Goal: Task Accomplishment & Management: Use online tool/utility

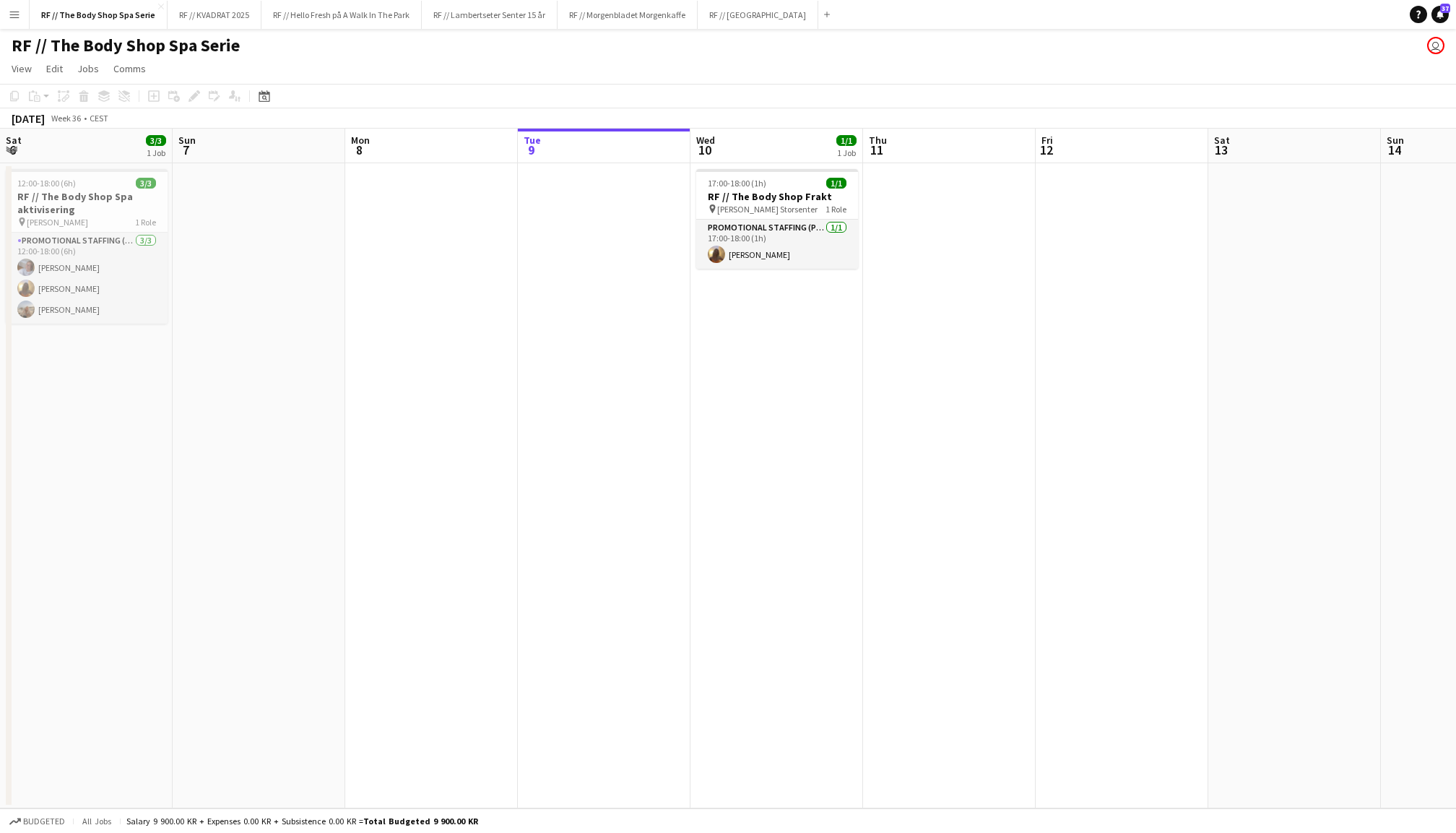
scroll to position [0, 344]
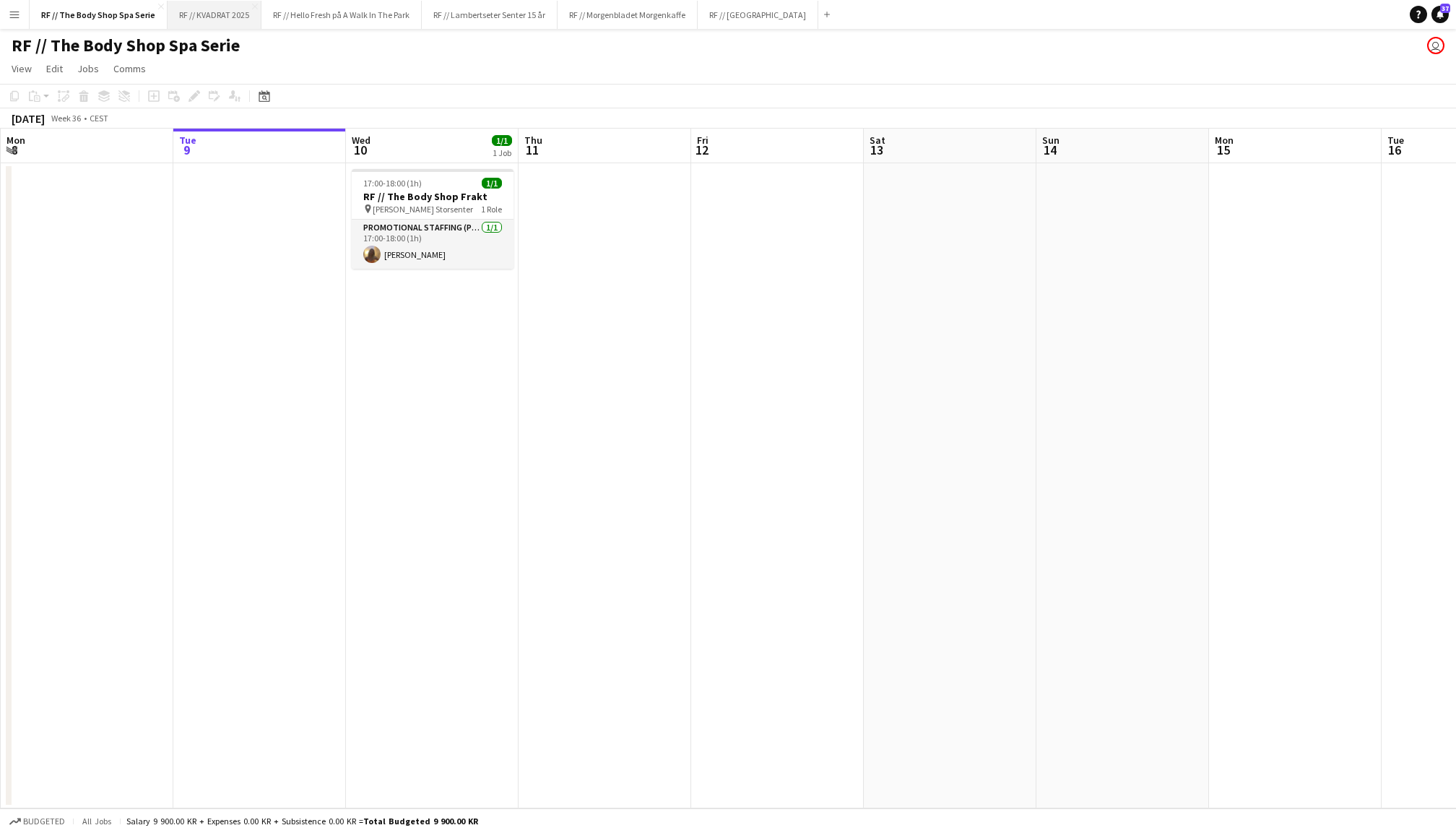
click at [206, 15] on button "RF // KVADRAT 2025 Close" at bounding box center [214, 15] width 94 height 28
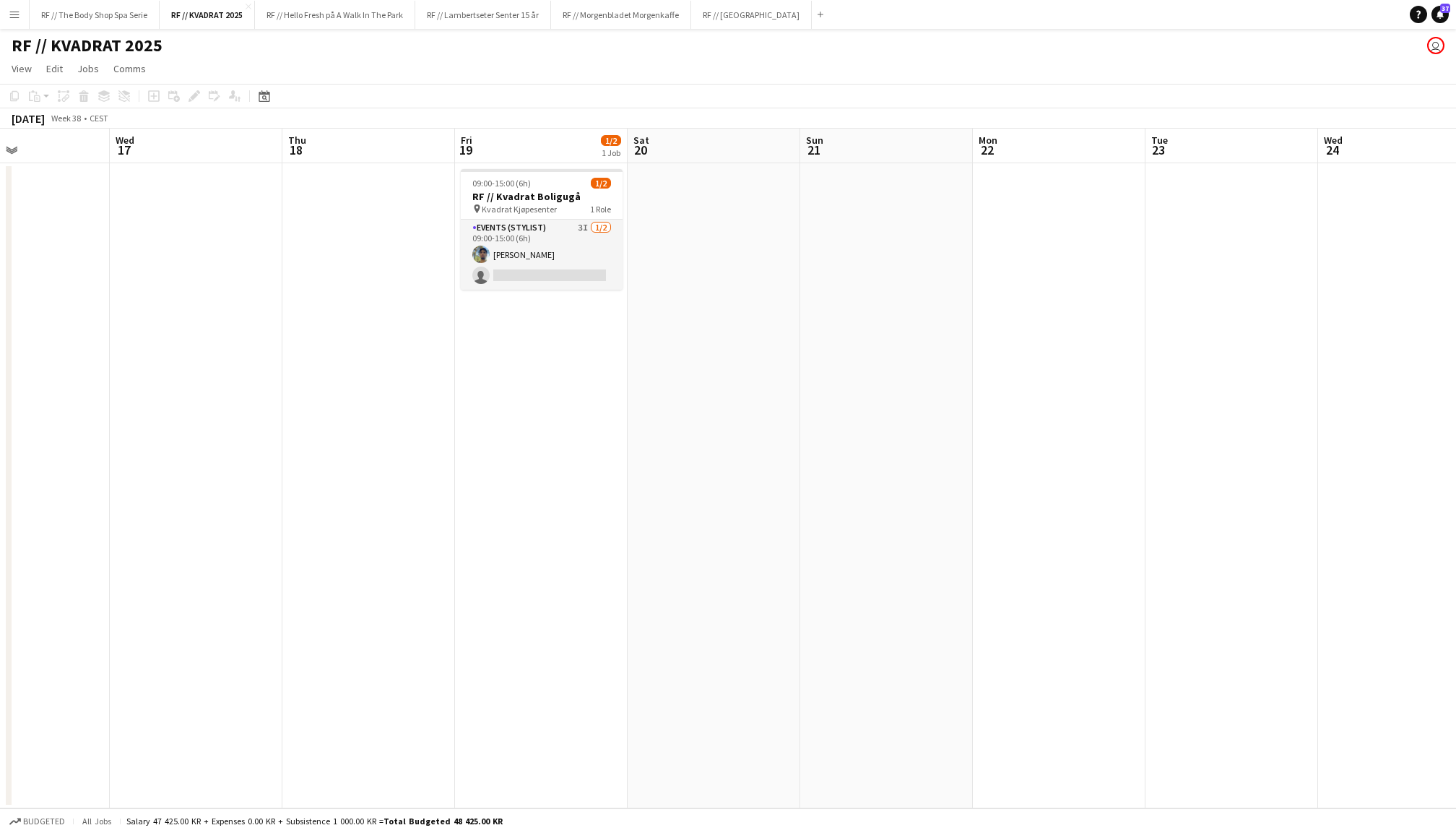
scroll to position [0, 588]
click at [550, 194] on h3 "RF // Kvadrat Boligugå" at bounding box center [534, 197] width 162 height 13
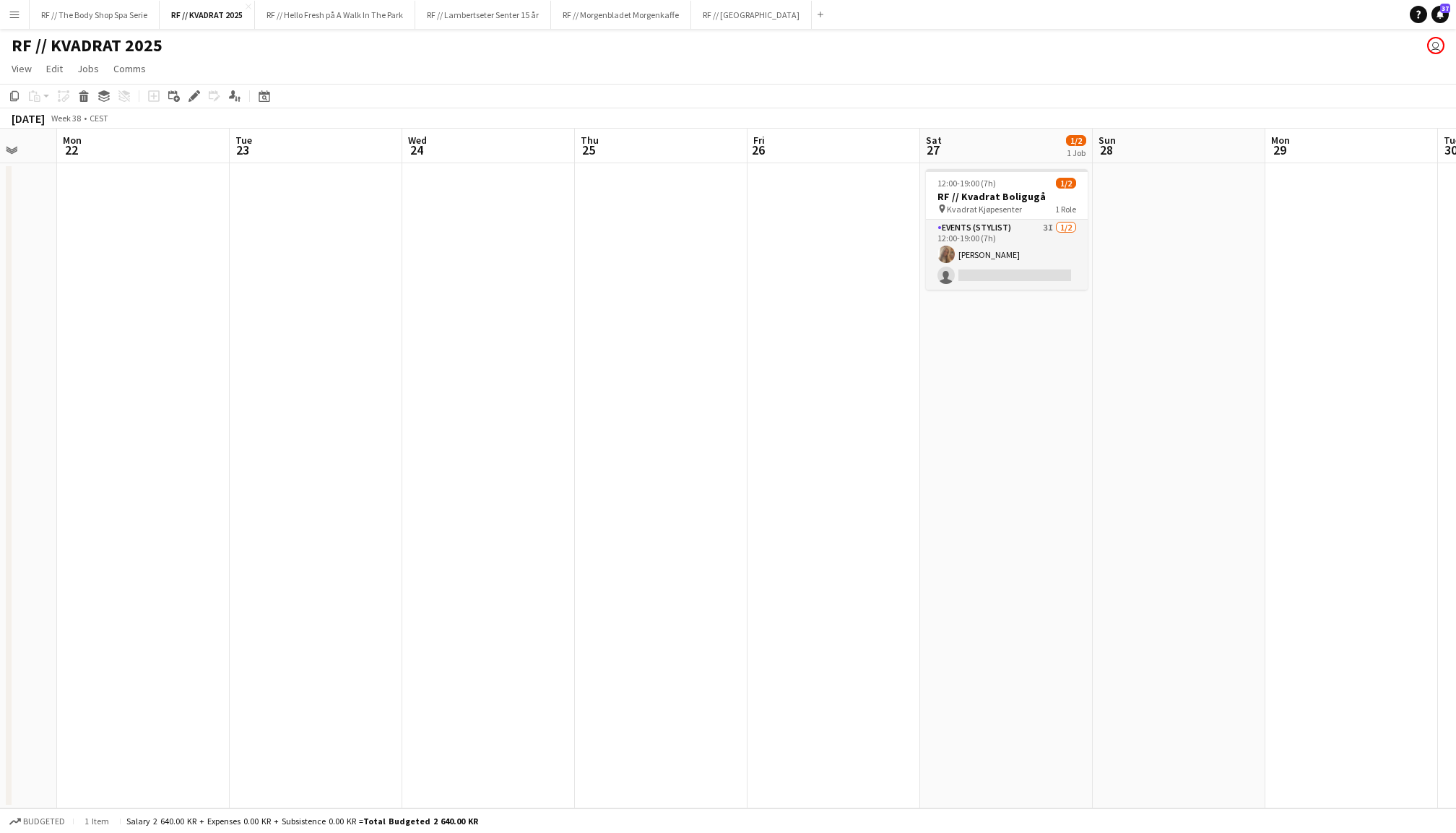
scroll to position [0, 639]
click at [975, 195] on h3 "RF // Kvadrat Boligugå" at bounding box center [1001, 197] width 162 height 13
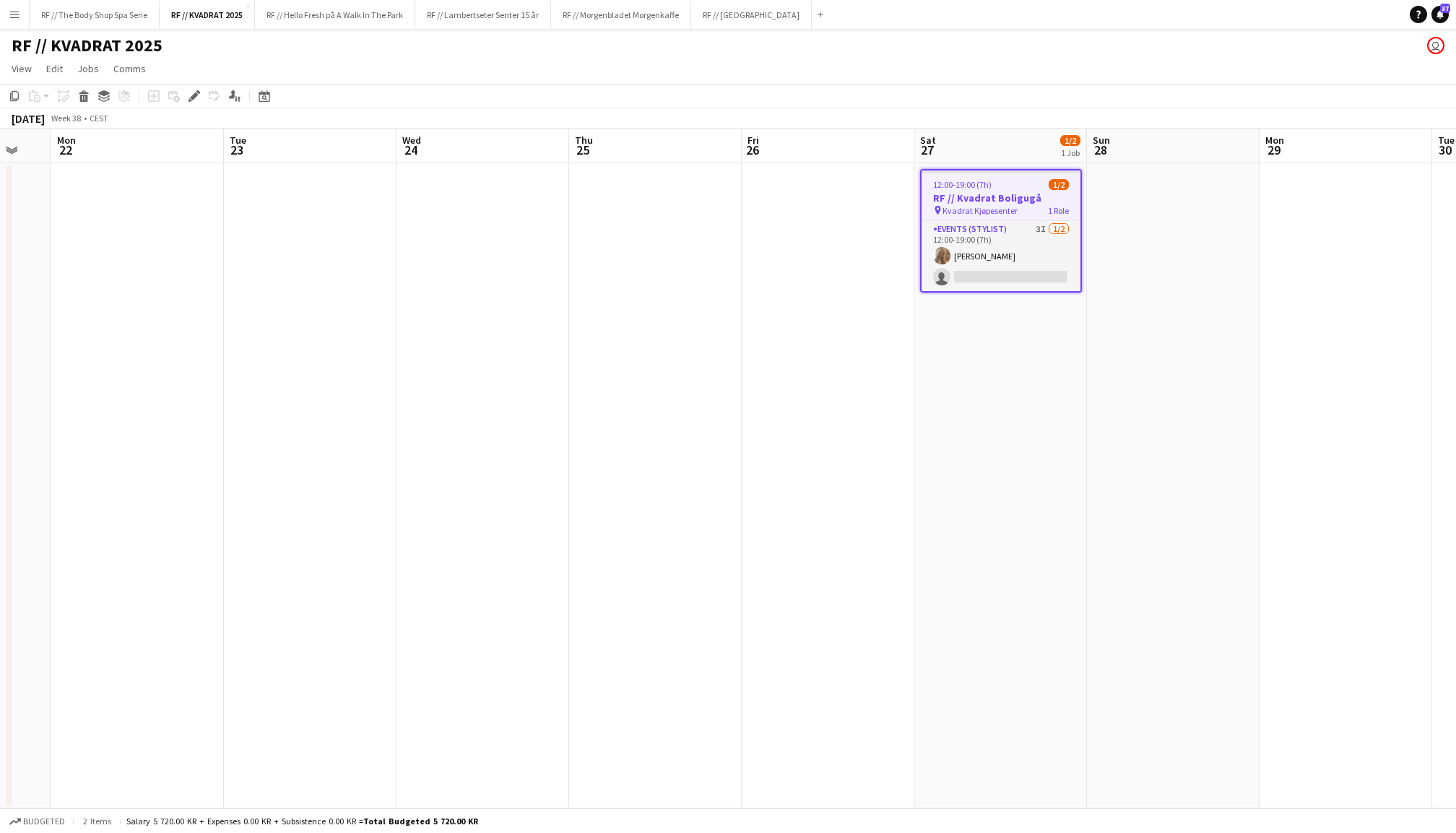
click at [1139, 312] on app-date-cell at bounding box center [1173, 485] width 173 height 645
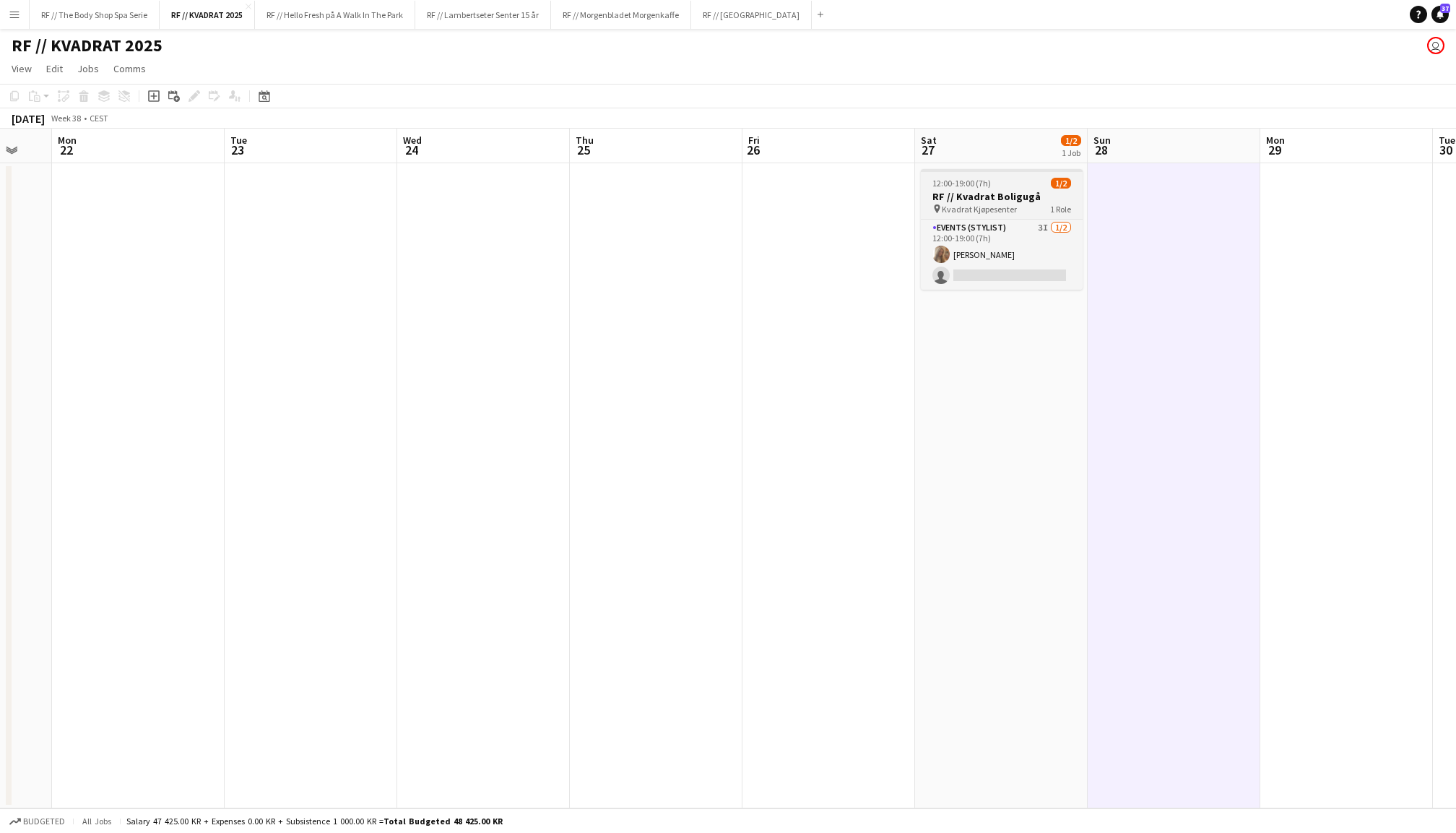
click at [983, 190] on h3 "RF // Kvadrat Boligugå" at bounding box center [1001, 197] width 162 height 13
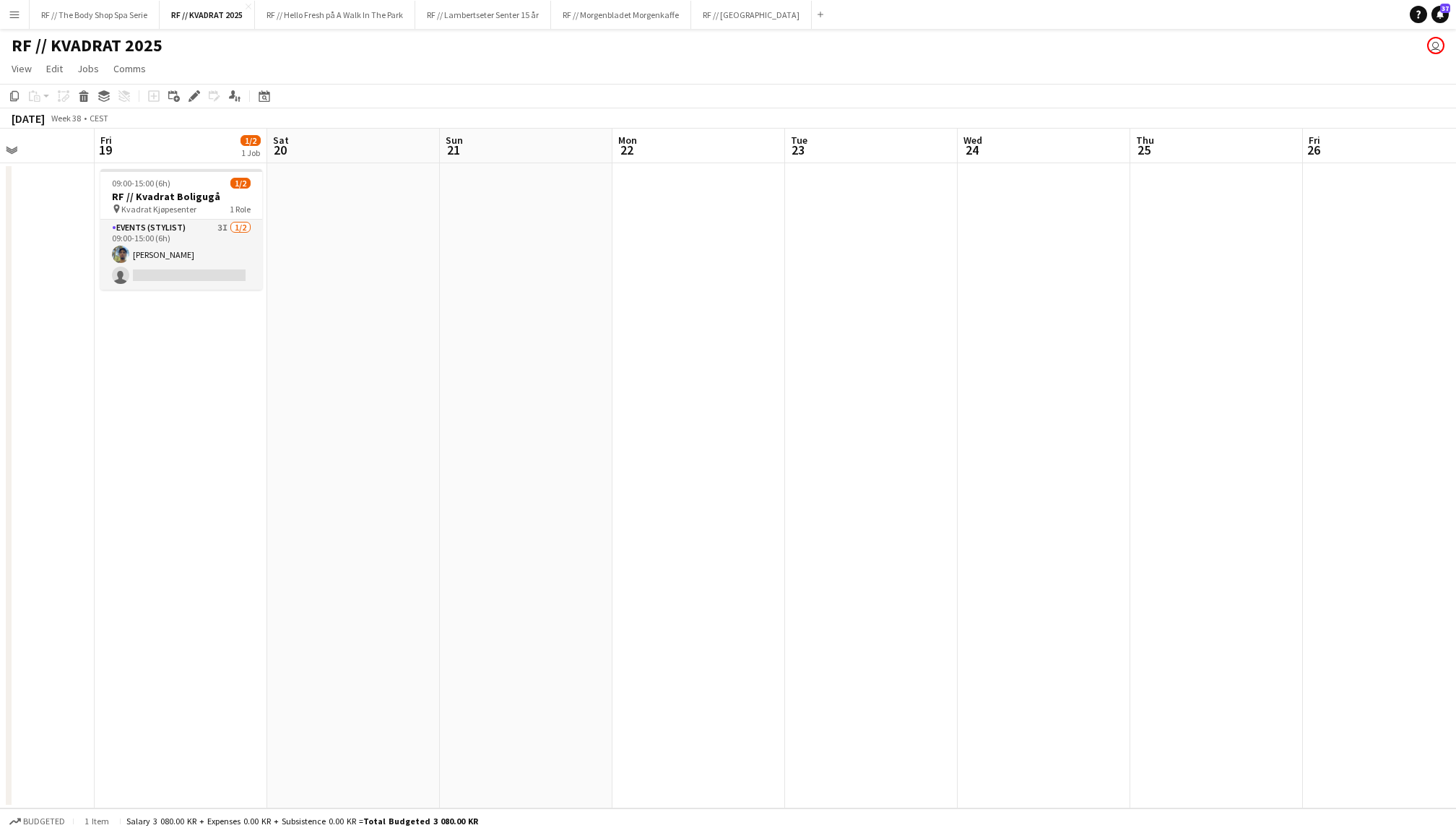
scroll to position [0, 413]
click at [238, 191] on h3 "RF // Kvadrat Boligugå" at bounding box center [191, 197] width 162 height 13
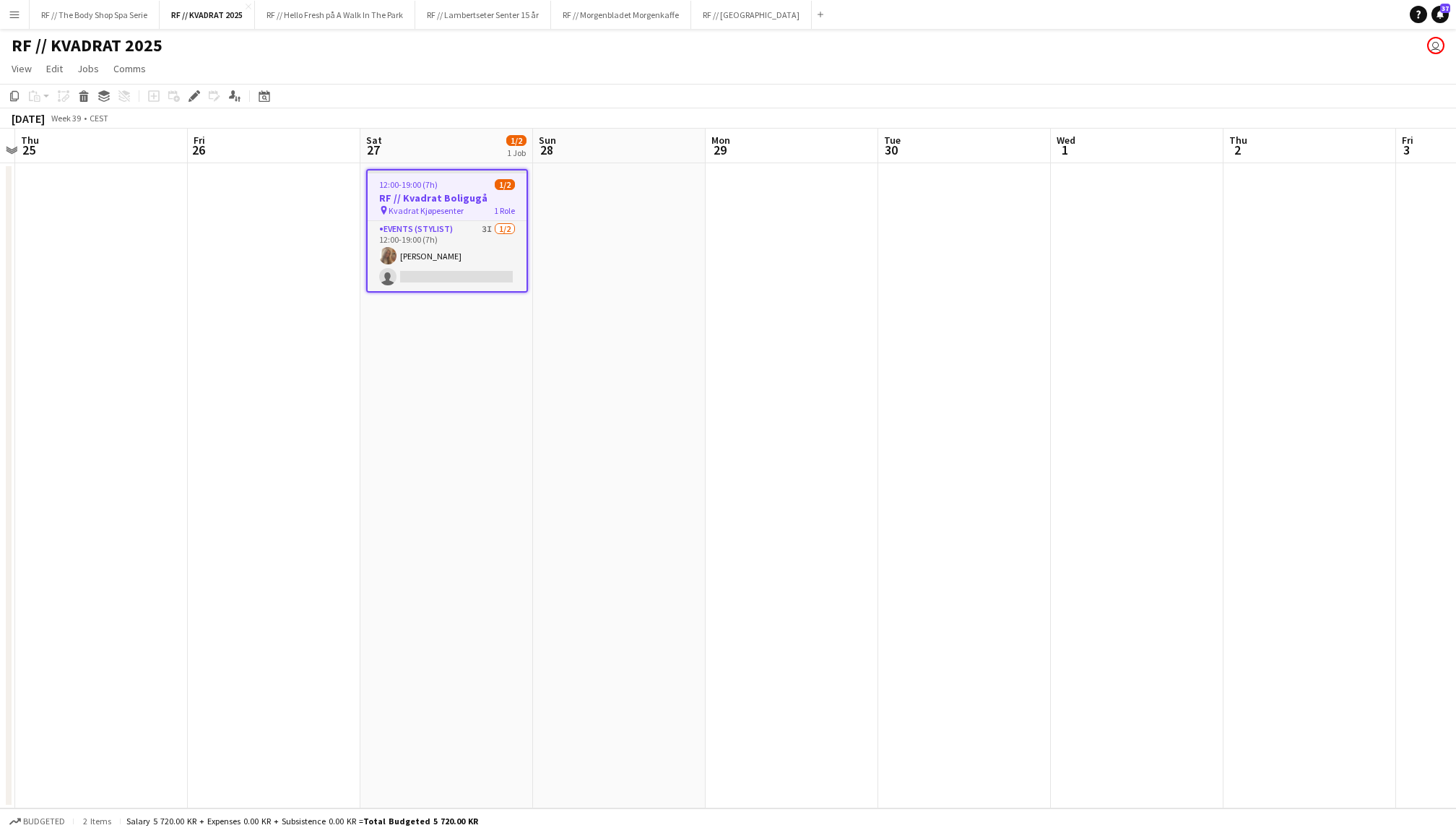
click at [782, 462] on app-date-cell at bounding box center [791, 485] width 173 height 645
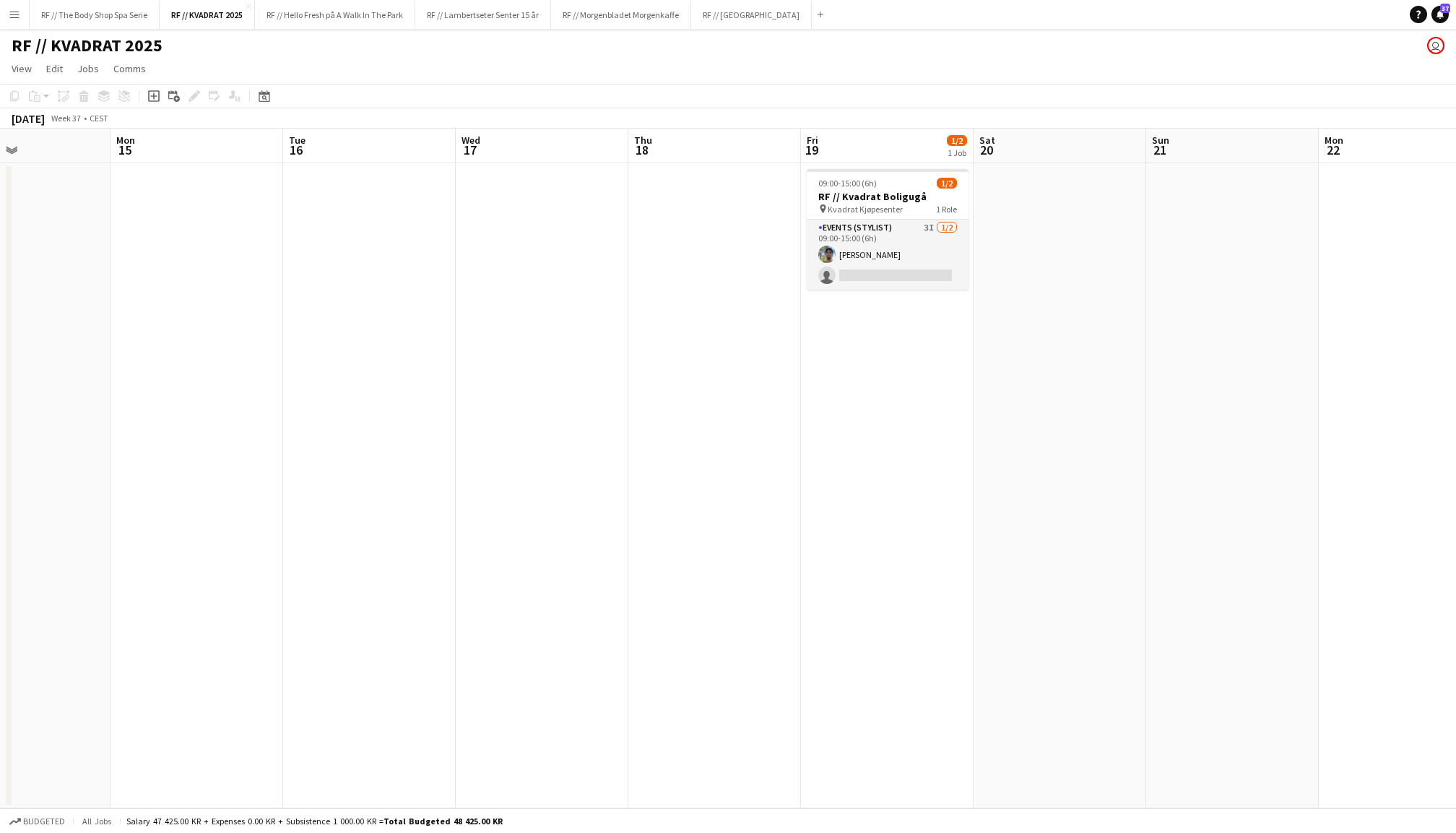
scroll to position [0, 406]
click at [1133, 269] on app-date-cell at bounding box center [1061, 485] width 173 height 645
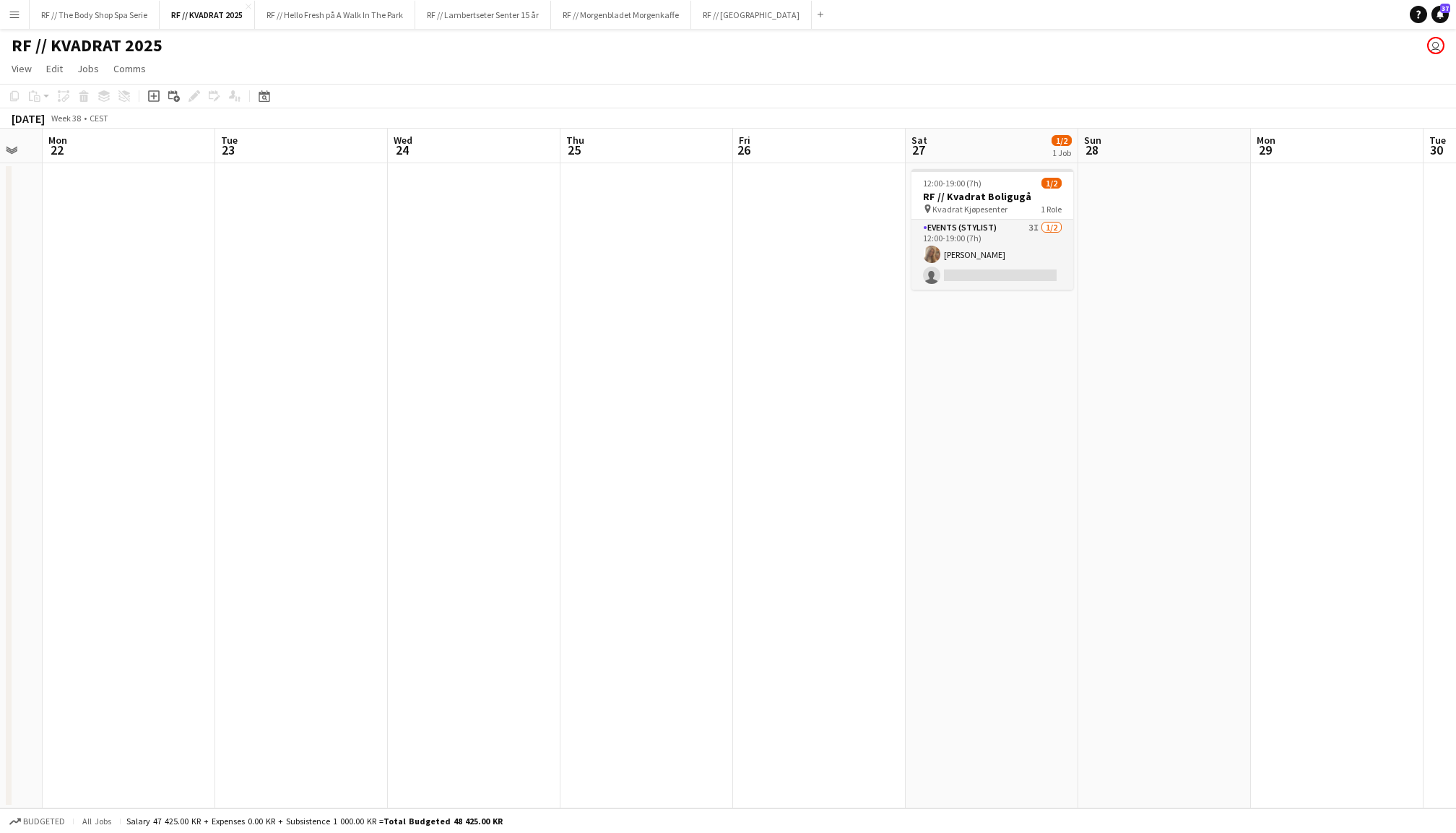
scroll to position [0, 478]
